Goal: Transaction & Acquisition: Book appointment/travel/reservation

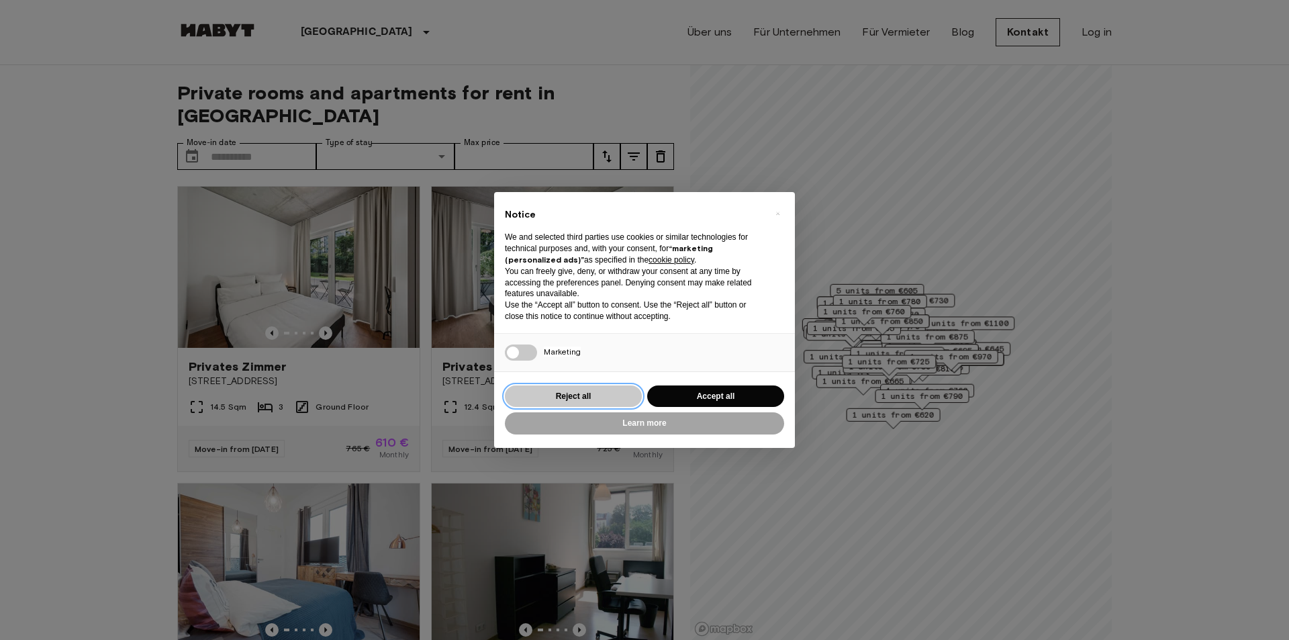
click at [605, 397] on button "Reject all" at bounding box center [573, 396] width 137 height 22
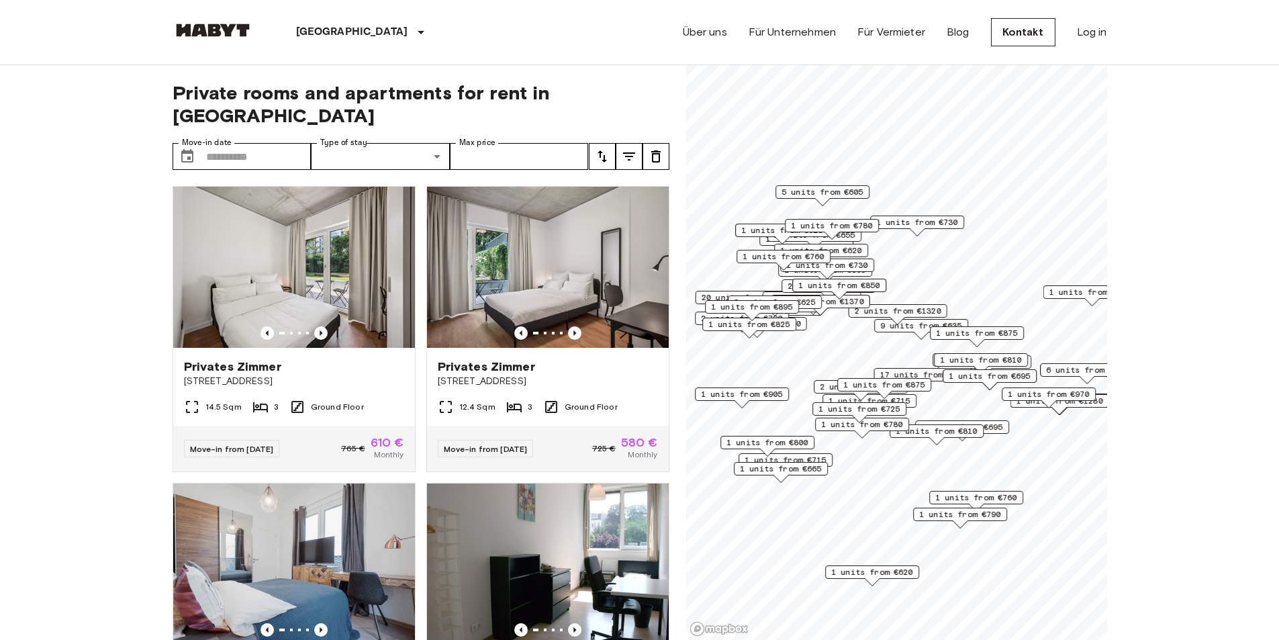
click at [880, 388] on span "1 units from €875" at bounding box center [884, 385] width 82 height 12
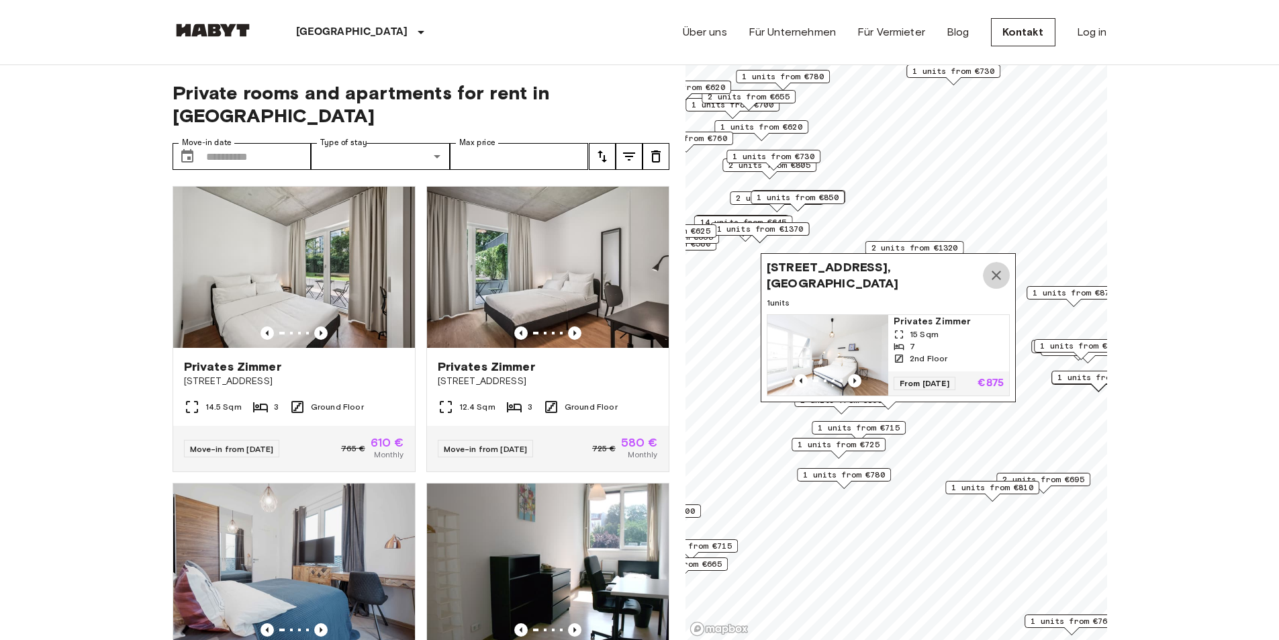
click at [997, 267] on icon "Map marker" at bounding box center [996, 275] width 16 height 16
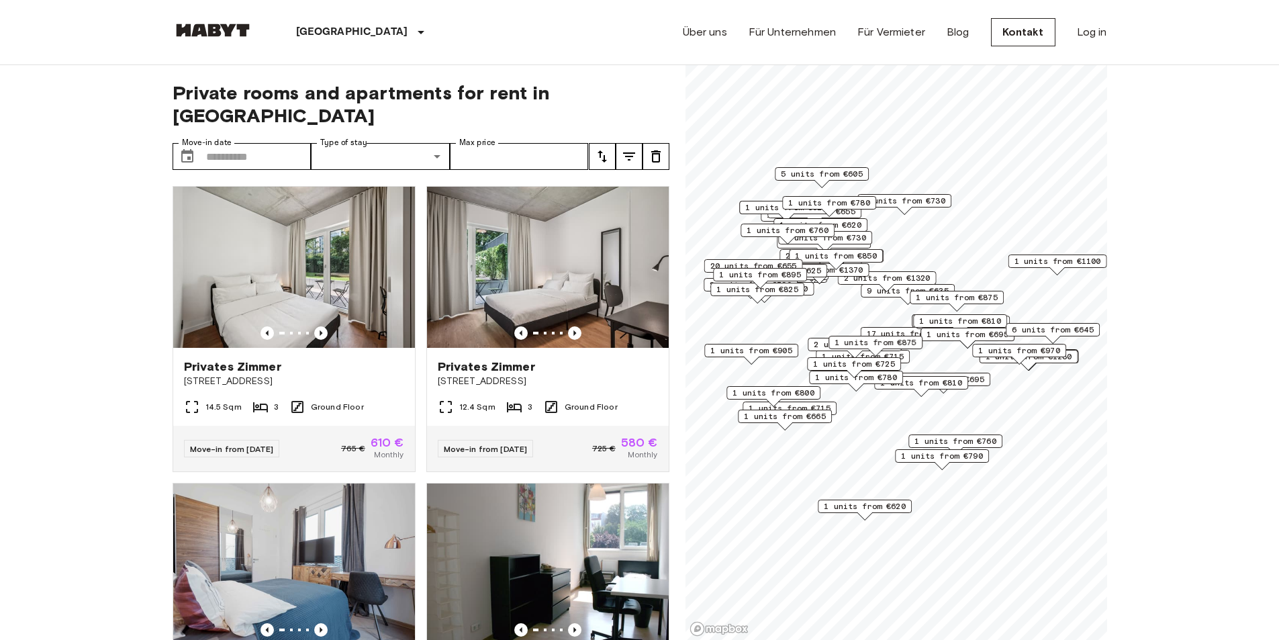
click at [629, 148] on icon "tune" at bounding box center [629, 156] width 16 height 16
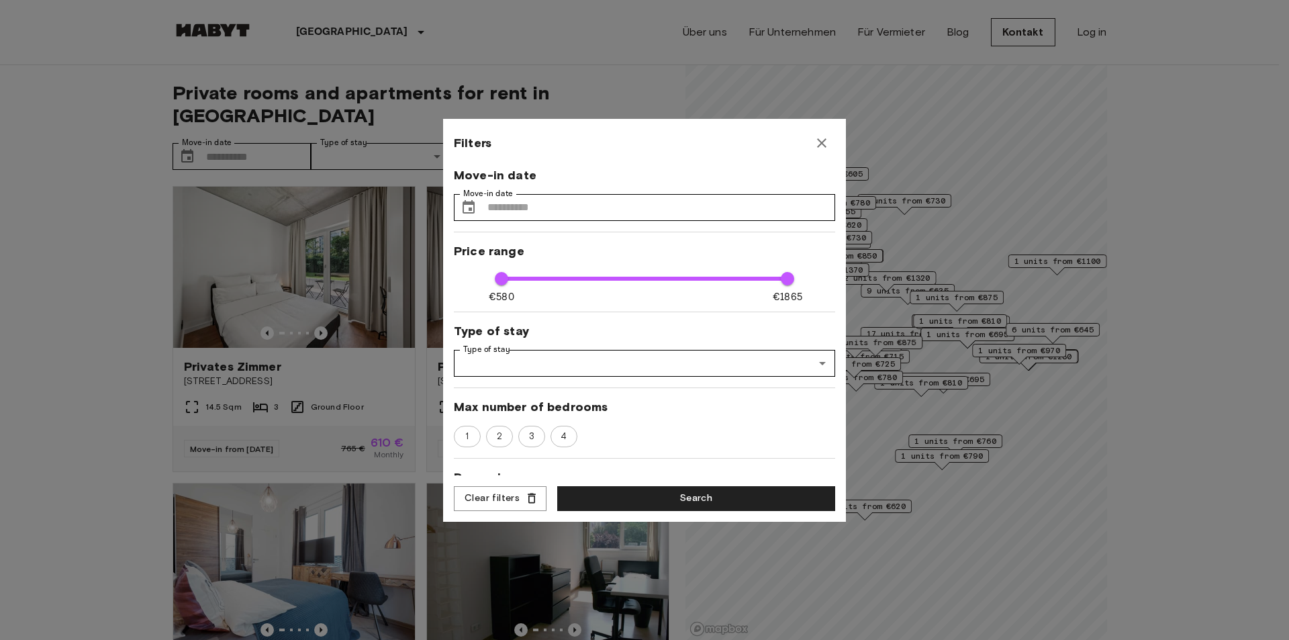
click at [825, 135] on icon "button" at bounding box center [822, 143] width 16 height 16
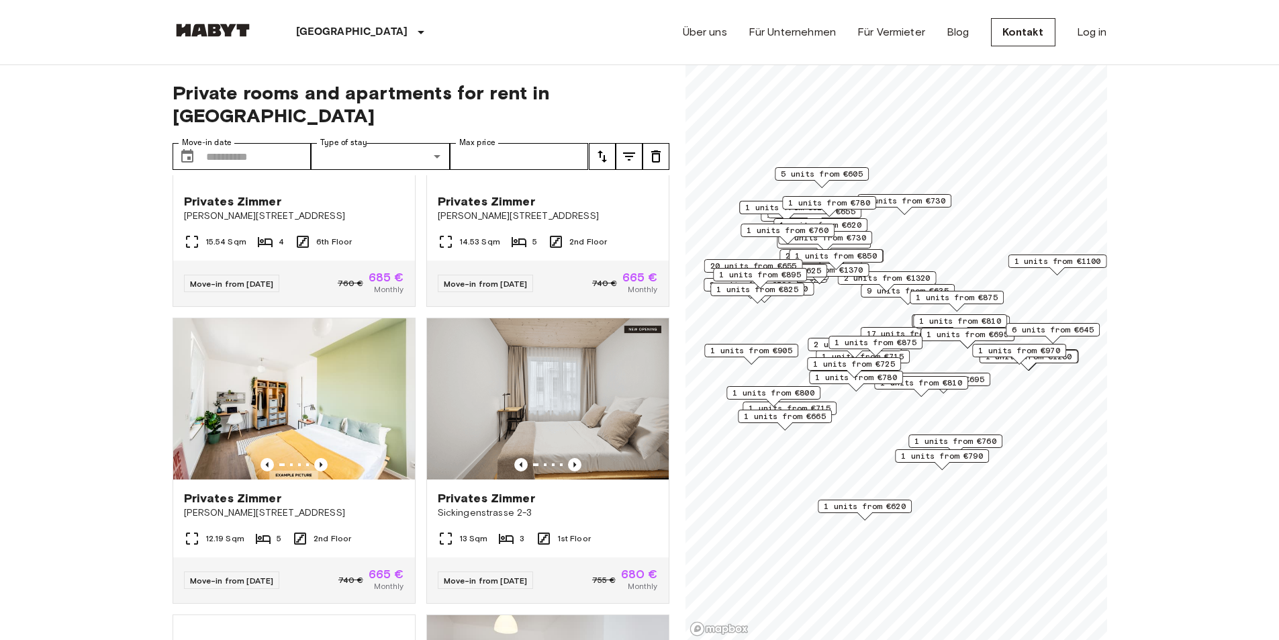
scroll to position [3121, 0]
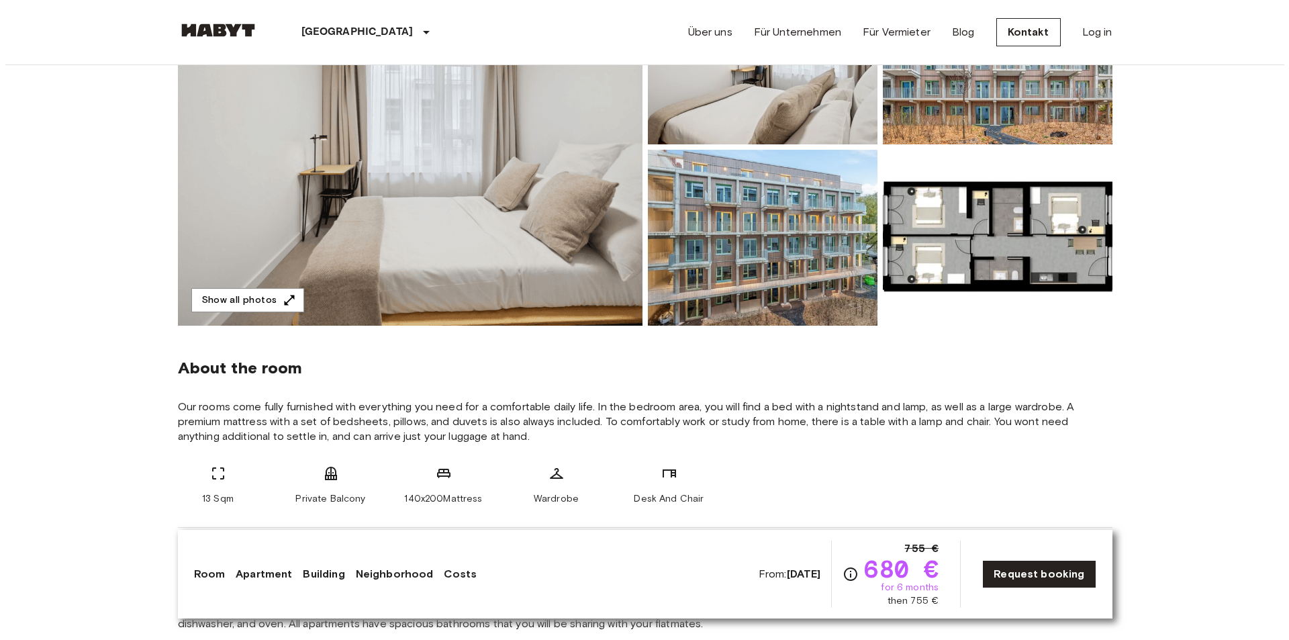
scroll to position [269, 0]
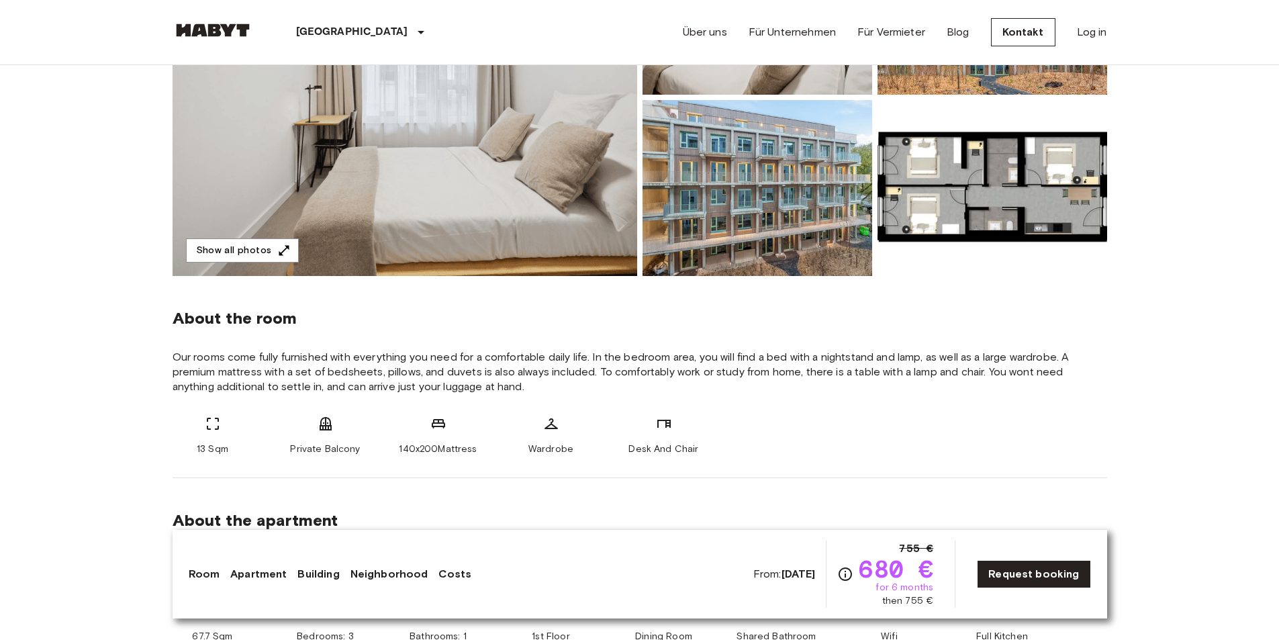
click at [986, 158] on img at bounding box center [993, 188] width 230 height 176
